Goal: Transaction & Acquisition: Purchase product/service

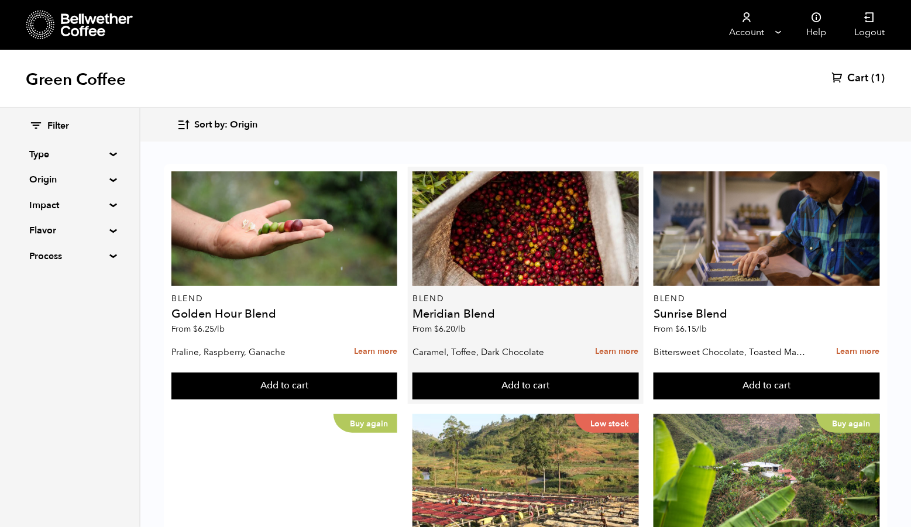
scroll to position [177, 0]
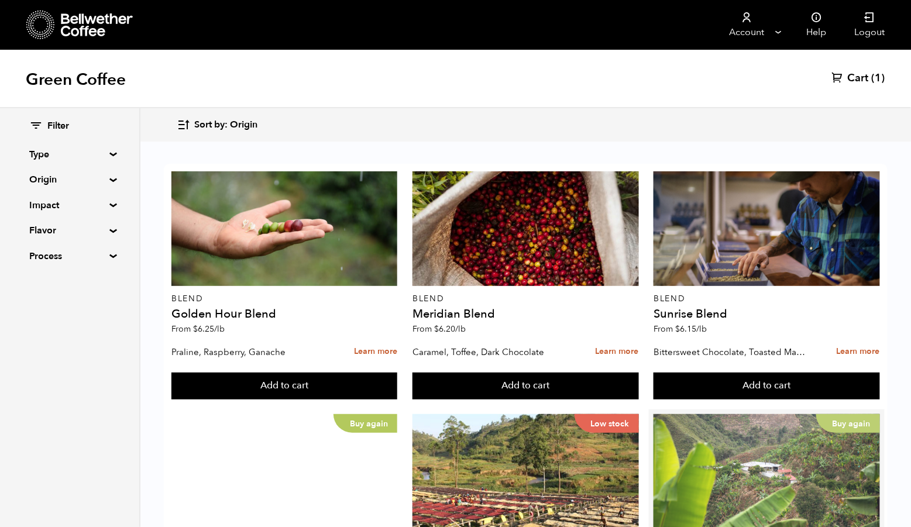
click at [697, 414] on div "Buy again" at bounding box center [767, 471] width 226 height 115
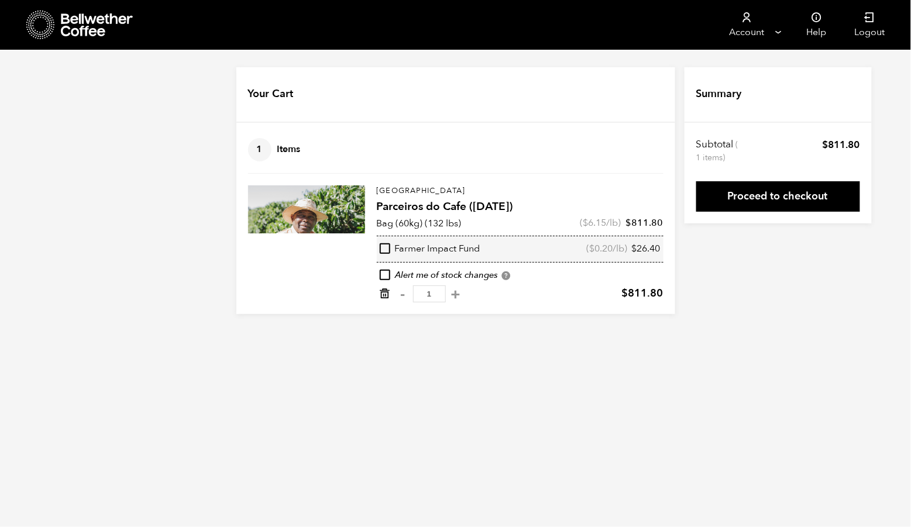
click at [380, 300] on icon "Remove from cart" at bounding box center [385, 294] width 12 height 12
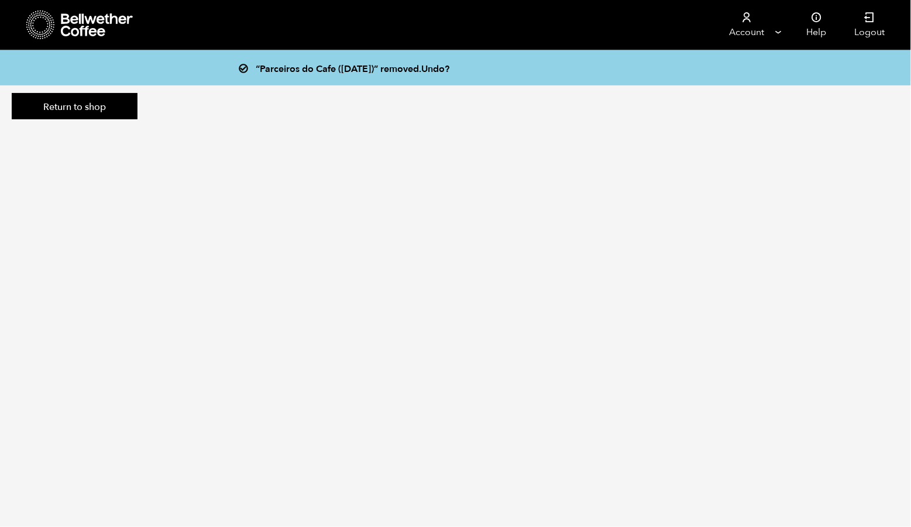
click at [109, 25] on icon at bounding box center [97, 24] width 73 height 23
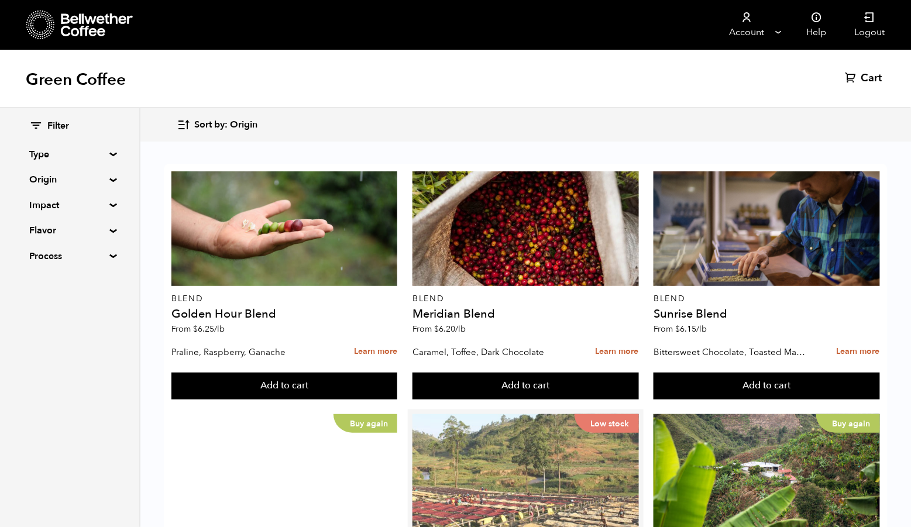
scroll to position [152, 0]
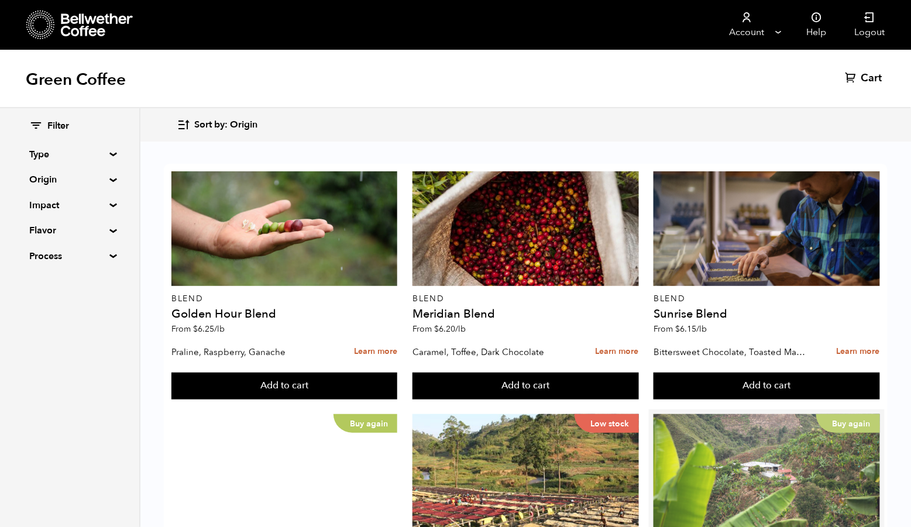
click at [769, 414] on div "Buy again" at bounding box center [767, 471] width 226 height 115
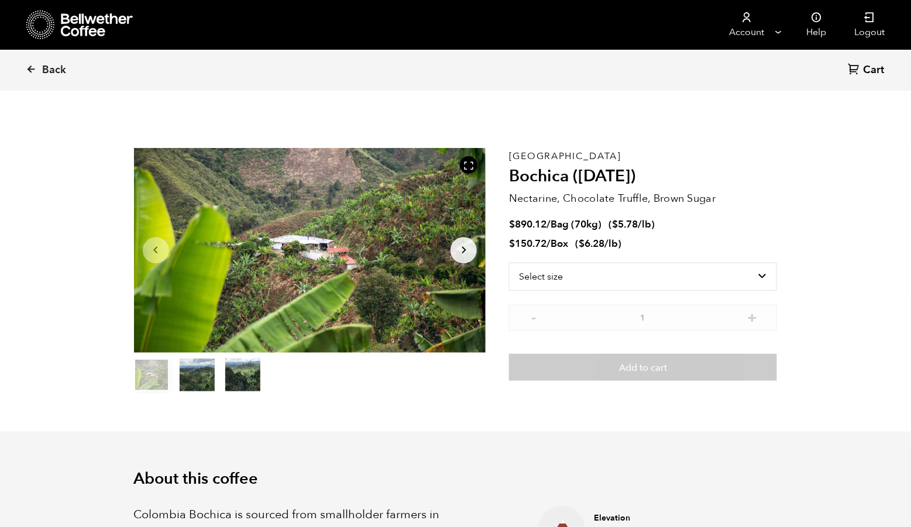
scroll to position [508, 619]
select select "bag"
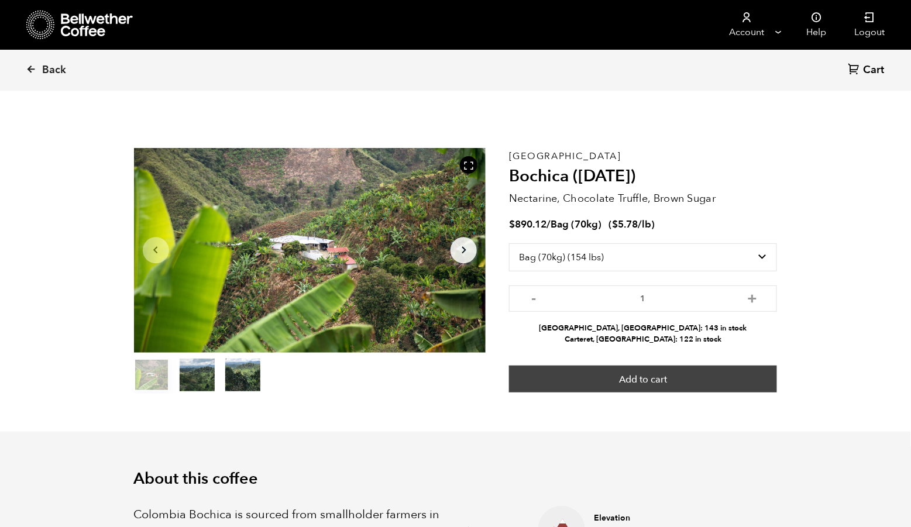
click at [700, 389] on button "Add to cart" at bounding box center [643, 379] width 268 height 27
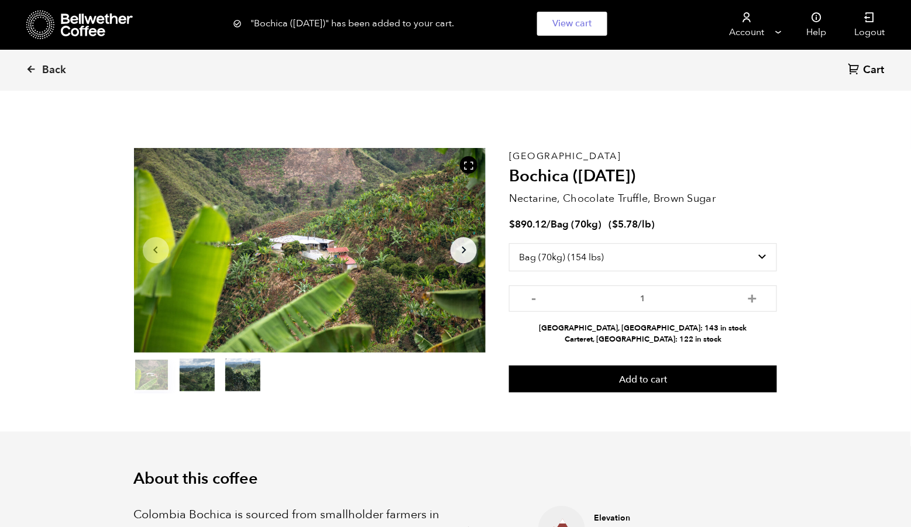
click at [857, 66] on icon at bounding box center [854, 69] width 12 height 12
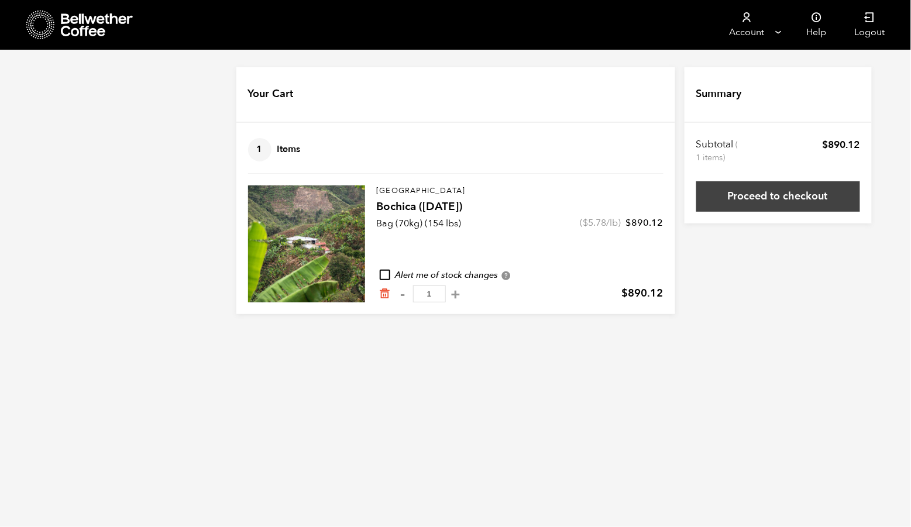
click at [809, 201] on link "Proceed to checkout" at bounding box center [778, 196] width 164 height 30
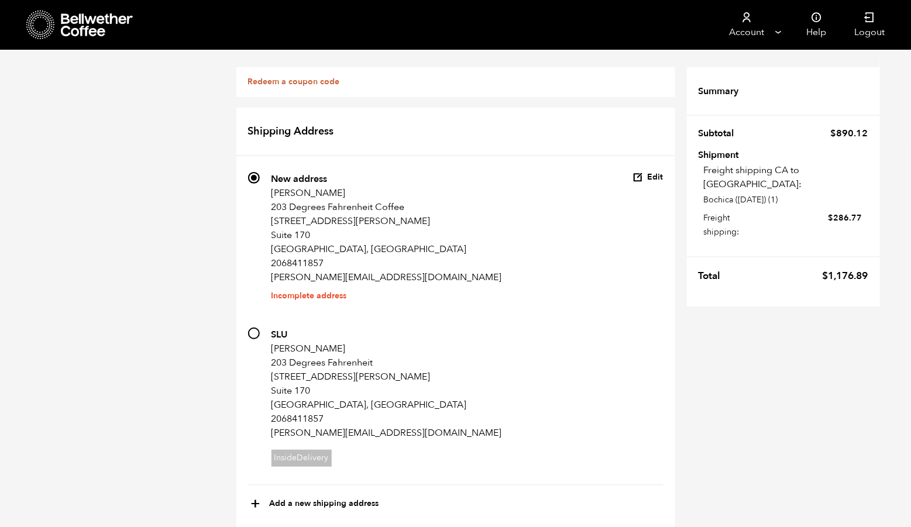
click at [248, 337] on input "712 SLU Samuel Gutierrez 203 Degrees Fahrenheit 610 Terry Ave N Suite 170 Seatt…" at bounding box center [254, 334] width 12 height 12
radio input "true"
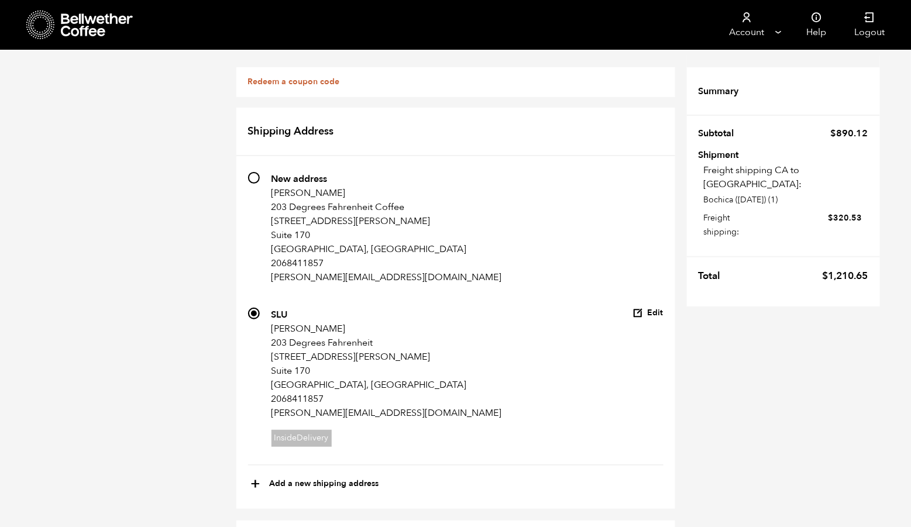
click at [111, 25] on icon at bounding box center [97, 24] width 73 height 23
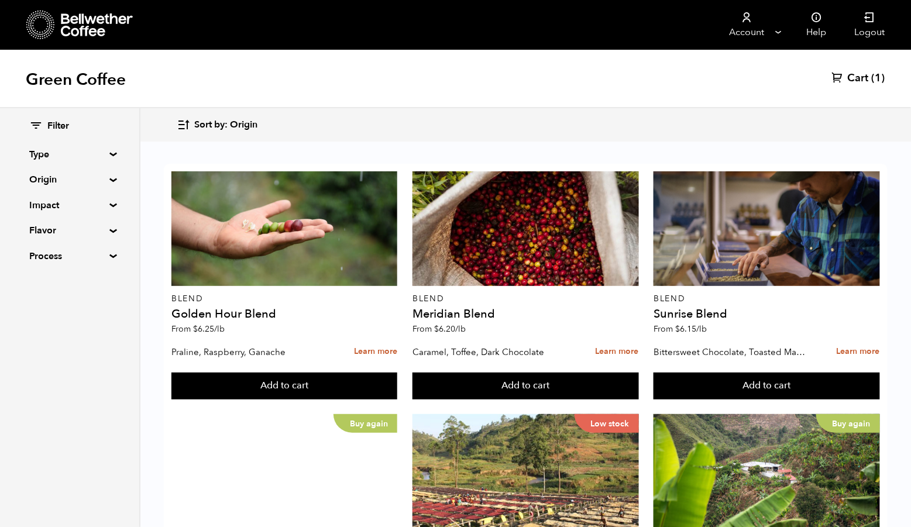
click at [844, 84] on link "Cart (1)" at bounding box center [858, 78] width 53 height 14
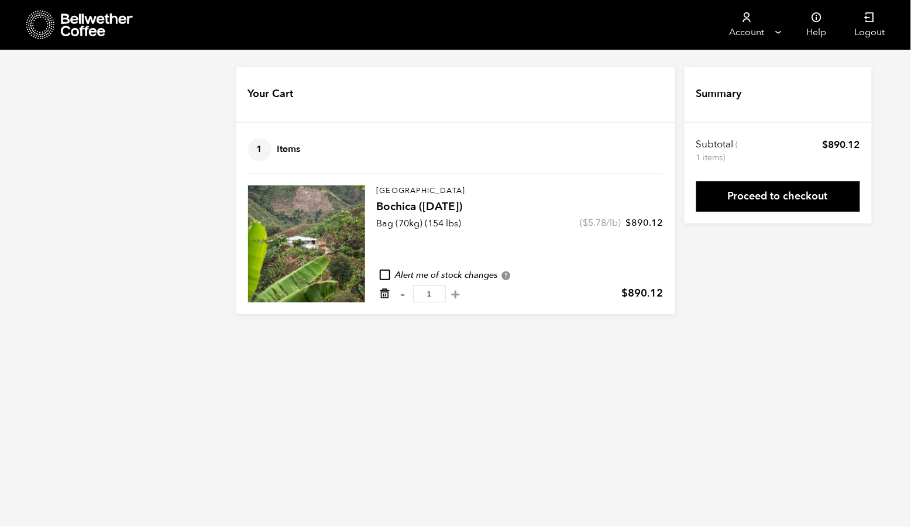
click at [379, 300] on icon "Remove from cart" at bounding box center [385, 294] width 12 height 12
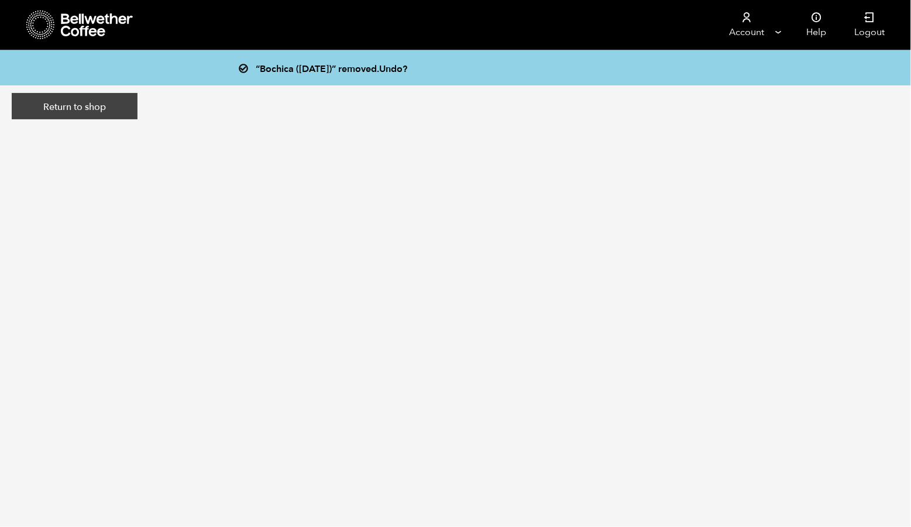
click at [110, 120] on link "Return to shop" at bounding box center [75, 106] width 126 height 27
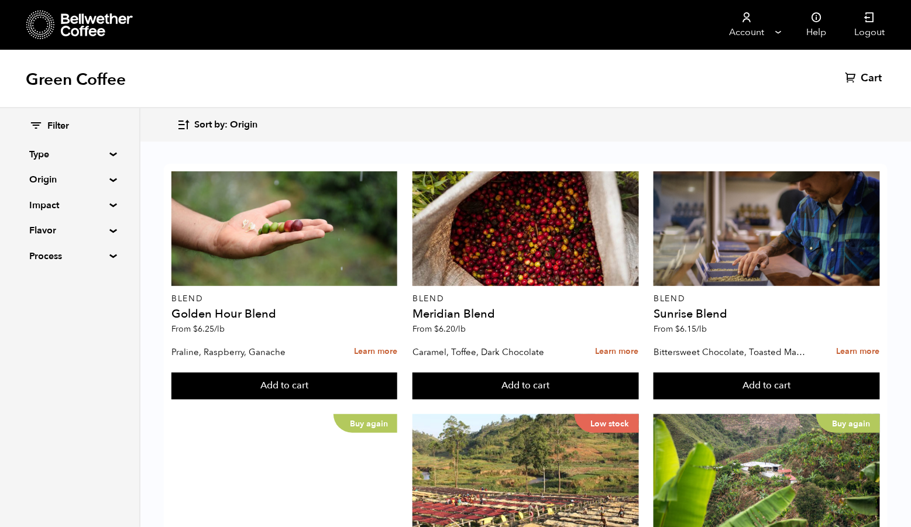
scroll to position [323, 0]
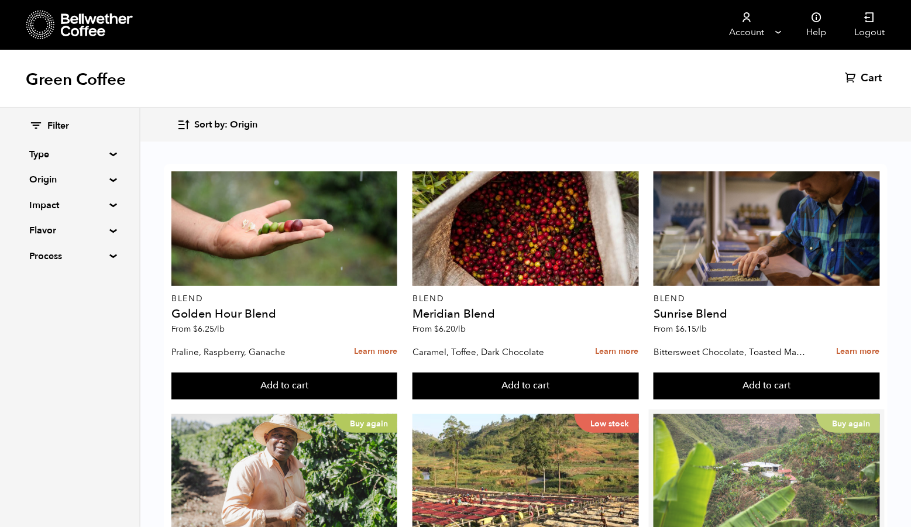
click at [765, 414] on div "Buy again" at bounding box center [767, 471] width 226 height 115
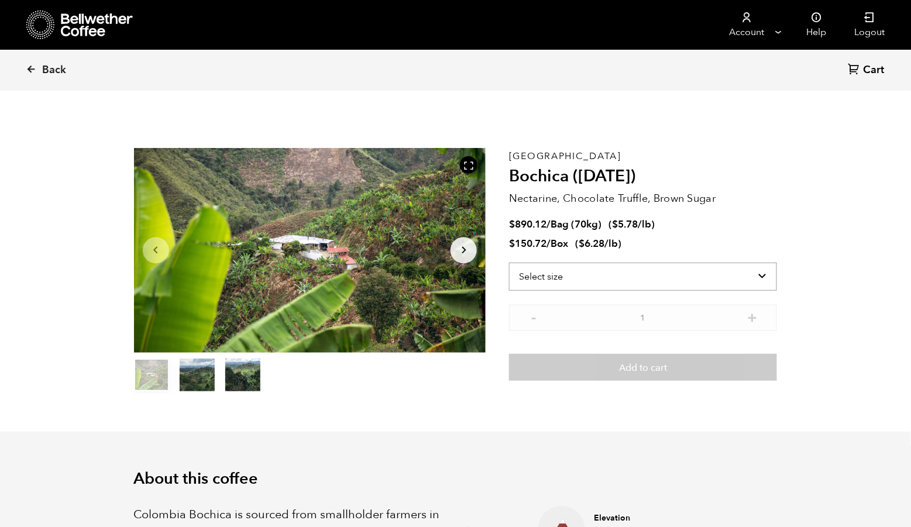
select select "box"
